Goal: Task Accomplishment & Management: Manage account settings

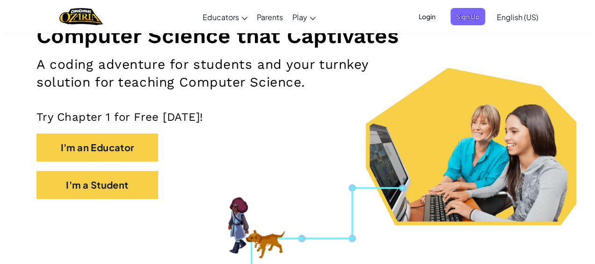
scroll to position [130, 0]
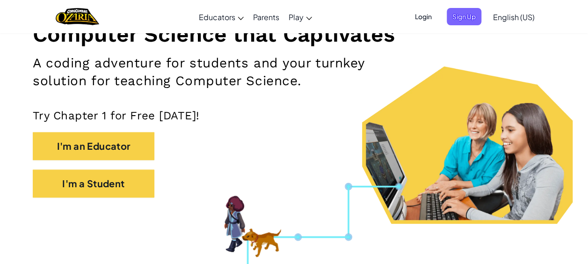
click at [422, 21] on span "Login" at bounding box center [423, 16] width 28 height 17
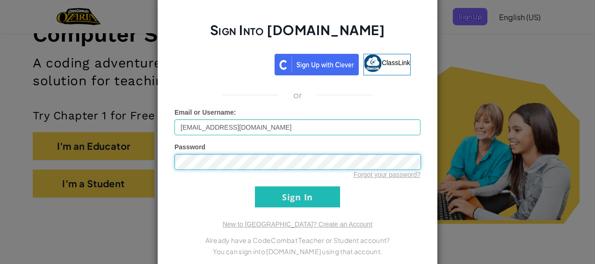
click at [255, 186] on input "Sign In" at bounding box center [297, 196] width 85 height 21
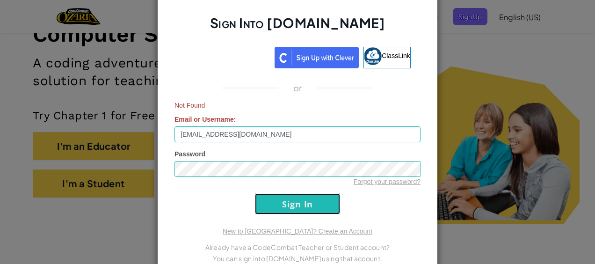
click at [274, 204] on input "Sign In" at bounding box center [297, 203] width 85 height 21
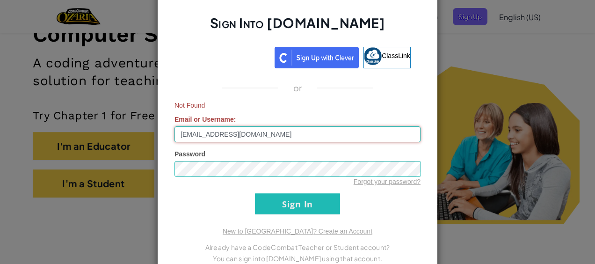
click at [238, 132] on input "[EMAIL_ADDRESS][DOMAIN_NAME]" at bounding box center [297, 134] width 246 height 16
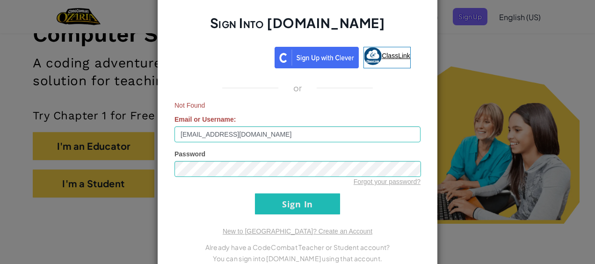
click at [386, 60] on link "ClassLink" at bounding box center [386, 58] width 47 height 22
click at [259, 207] on input "Sign In" at bounding box center [297, 203] width 85 height 21
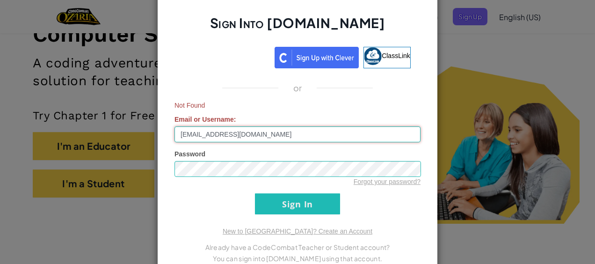
click at [240, 133] on input "[EMAIL_ADDRESS][DOMAIN_NAME]" at bounding box center [297, 134] width 246 height 16
type input "811558"
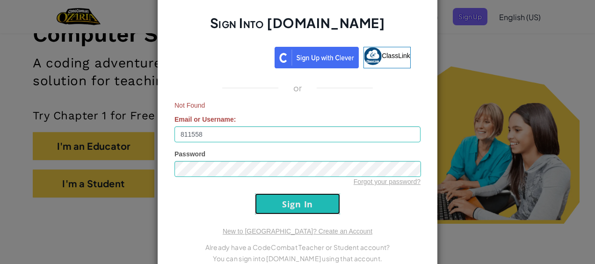
click at [289, 199] on input "Sign In" at bounding box center [297, 203] width 85 height 21
